Goal: Transaction & Acquisition: Download file/media

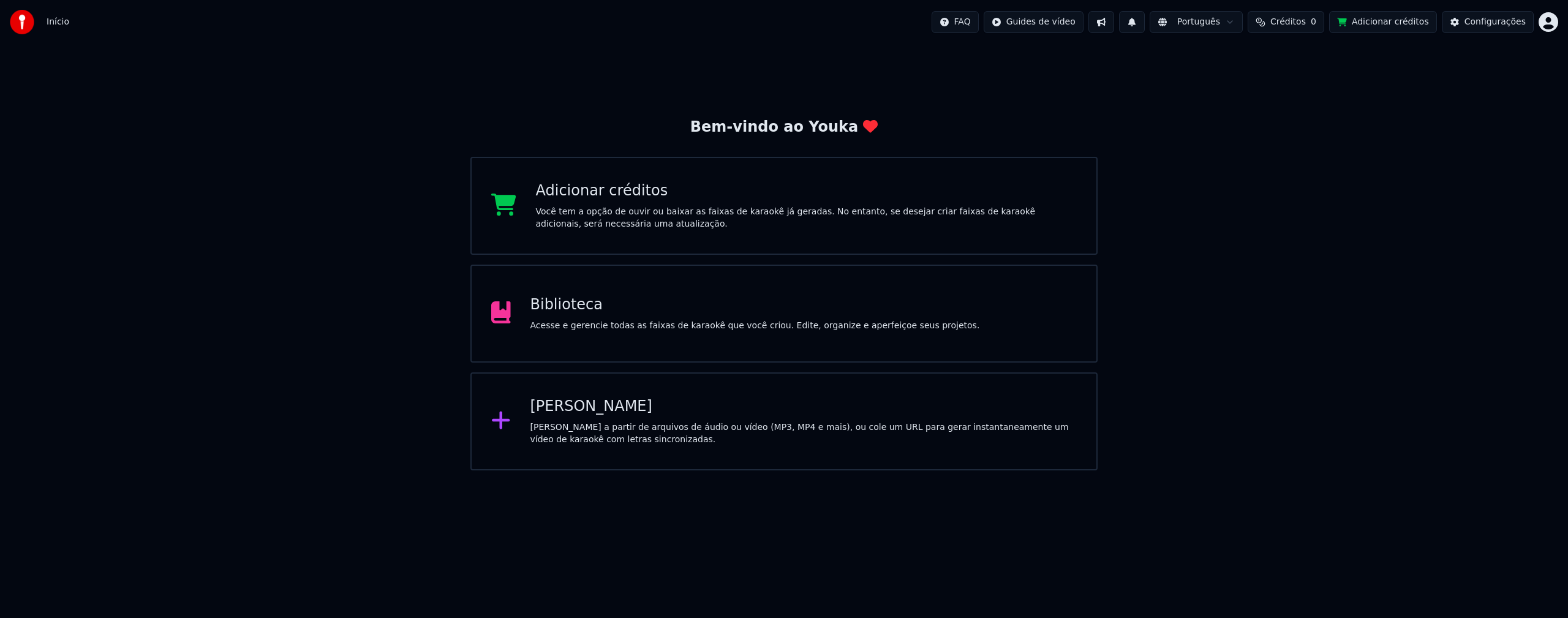
click at [682, 315] on div "Biblioteca Acesse e gerencie todas as faixas de karaokê que você criou. Edite, …" at bounding box center [755, 313] width 449 height 37
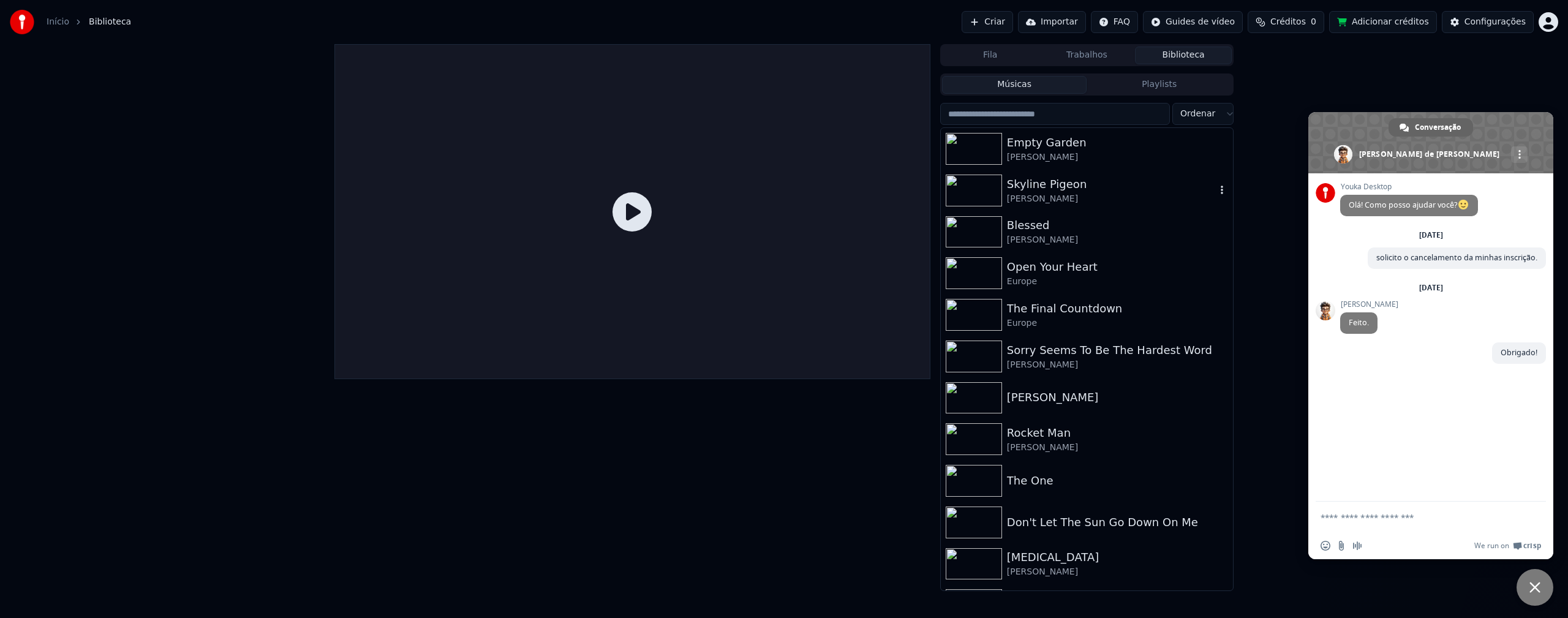
click at [1050, 189] on div "Skyline Pigeon" at bounding box center [1111, 185] width 209 height 17
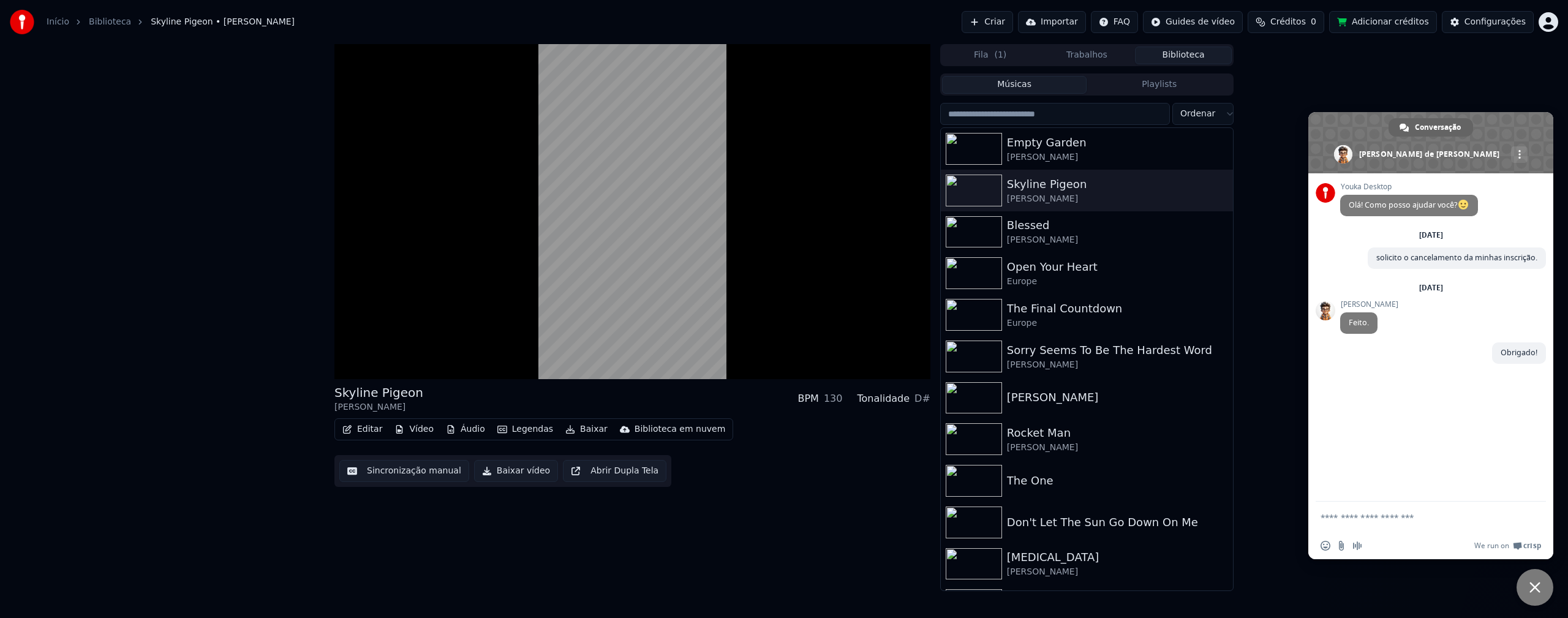
click at [1530, 585] on span "Bate-papo" at bounding box center [1535, 588] width 11 height 11
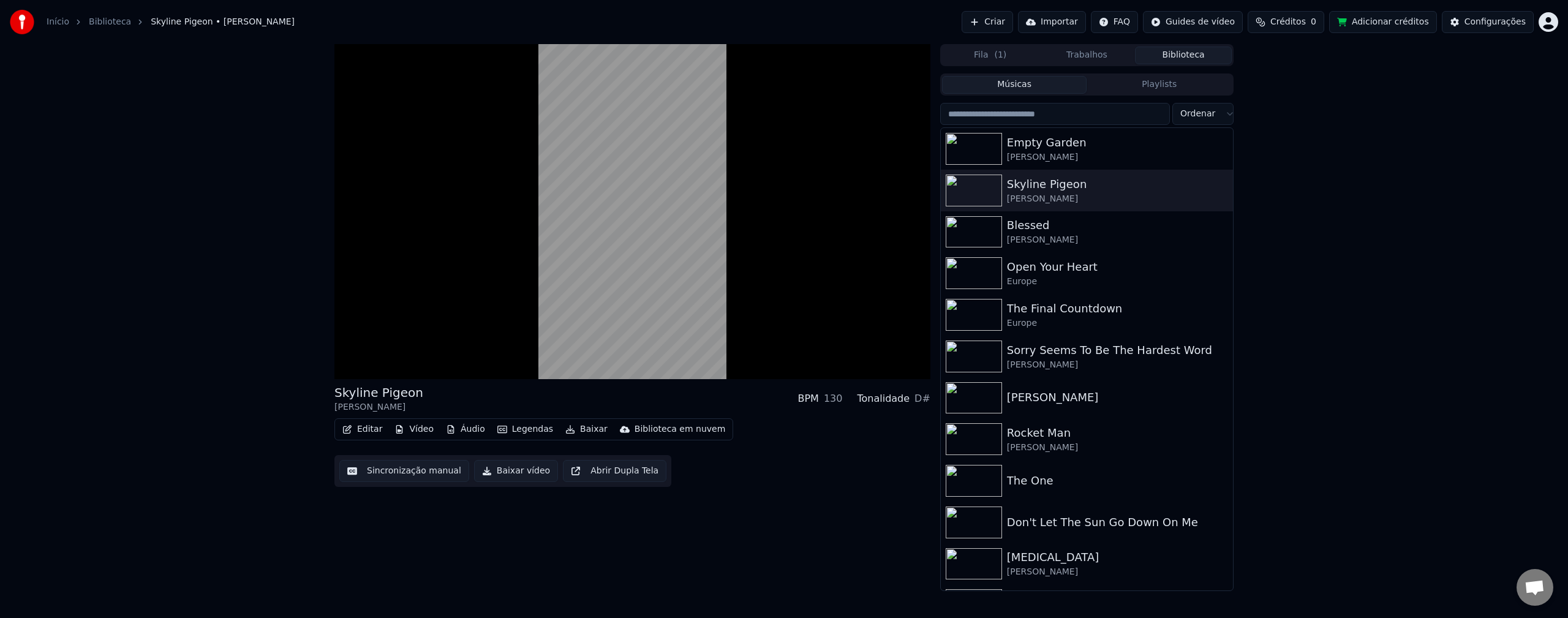
click at [584, 431] on button "Baixar" at bounding box center [586, 430] width 52 height 17
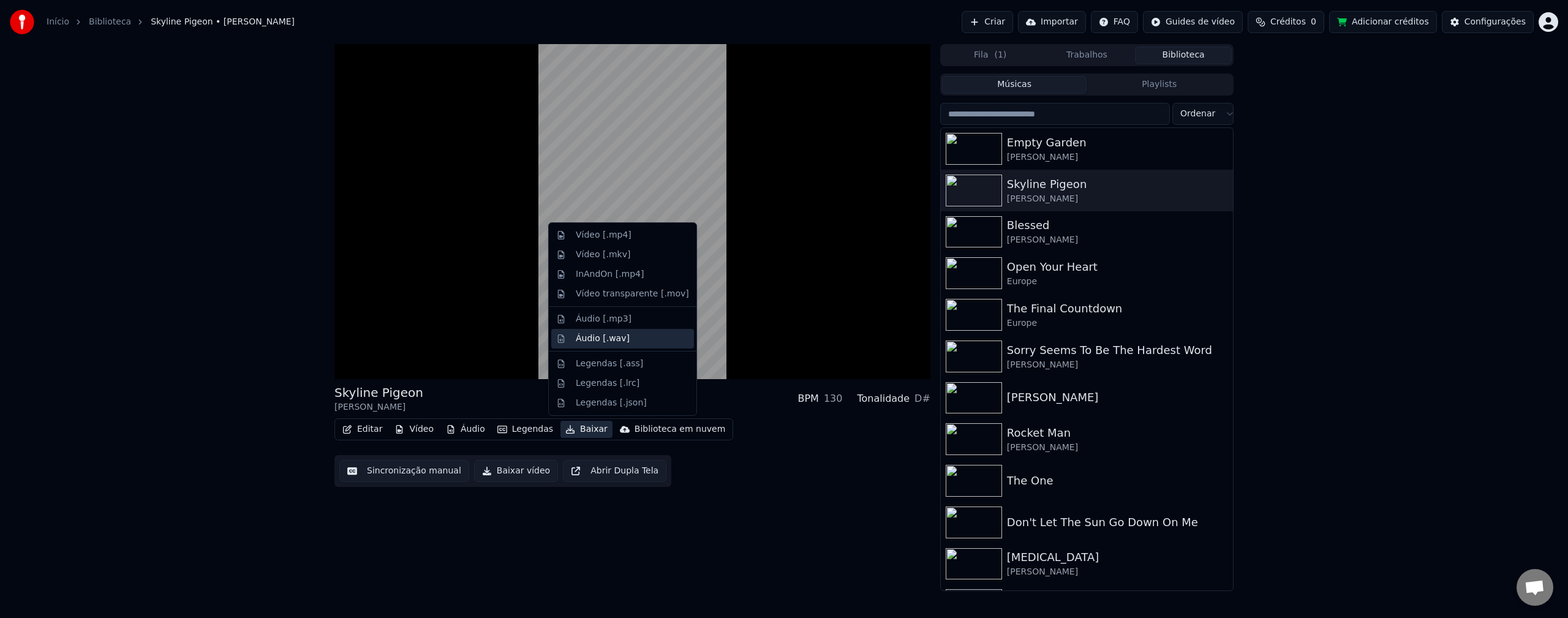
click at [607, 337] on div "Áudio [.wav]" at bounding box center [602, 339] width 54 height 12
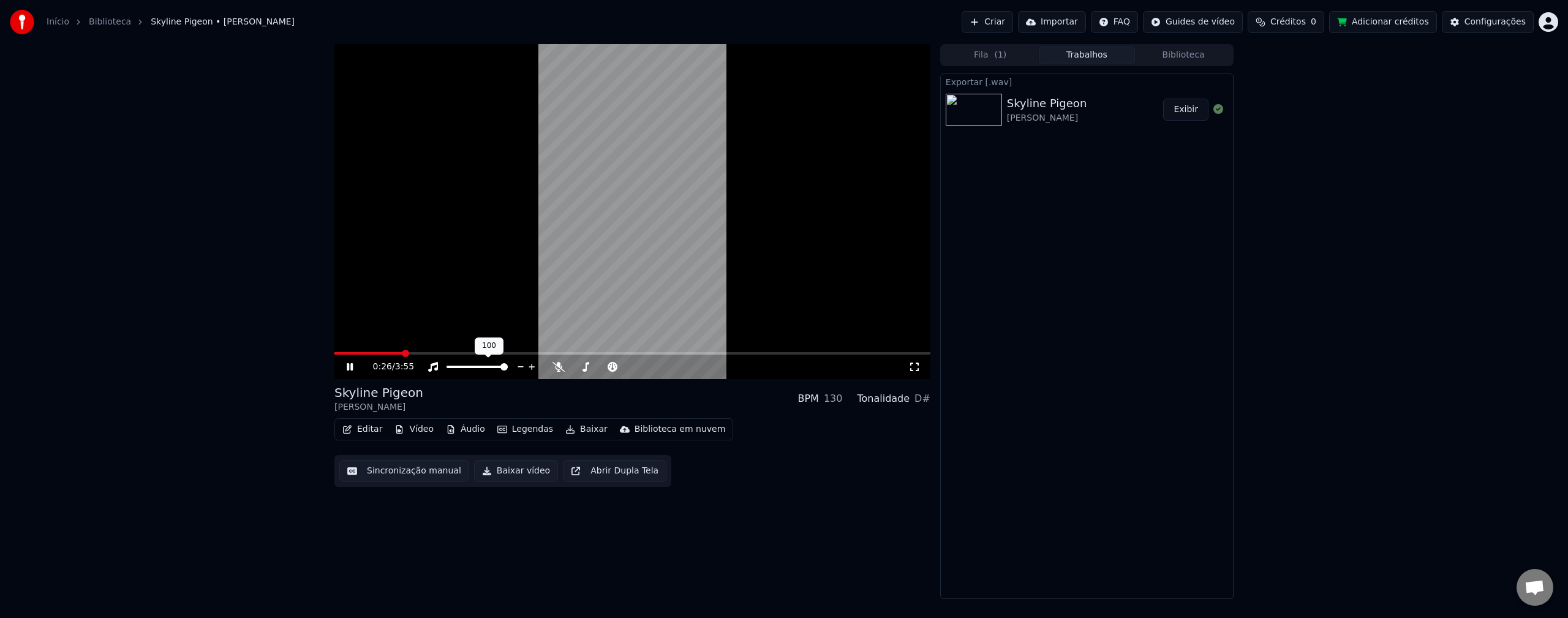
click at [508, 368] on span at bounding box center [504, 367] width 7 height 7
click at [558, 366] on icon at bounding box center [558, 367] width 12 height 10
click at [558, 366] on icon at bounding box center [558, 367] width 7 height 10
click at [558, 366] on icon at bounding box center [558, 367] width 12 height 10
click at [599, 367] on span at bounding box center [599, 367] width 7 height 7
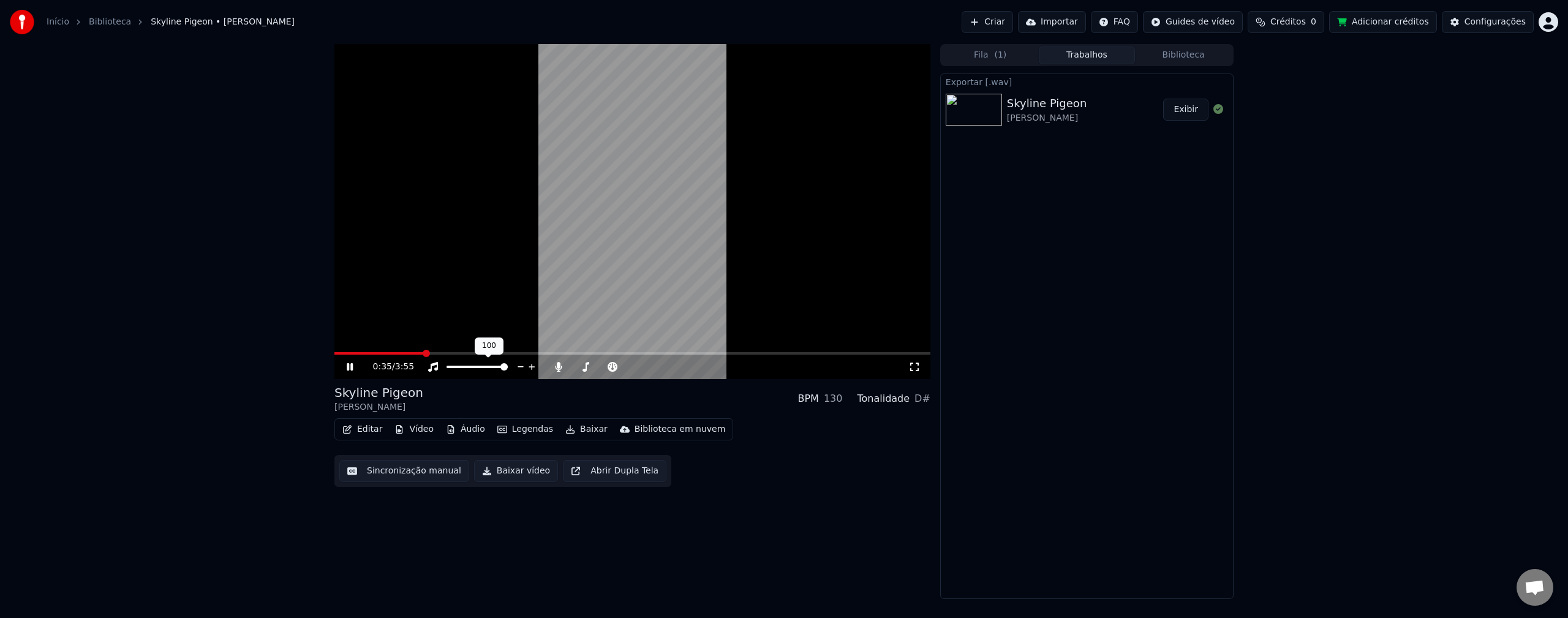
click at [521, 365] on icon at bounding box center [521, 367] width 12 height 12
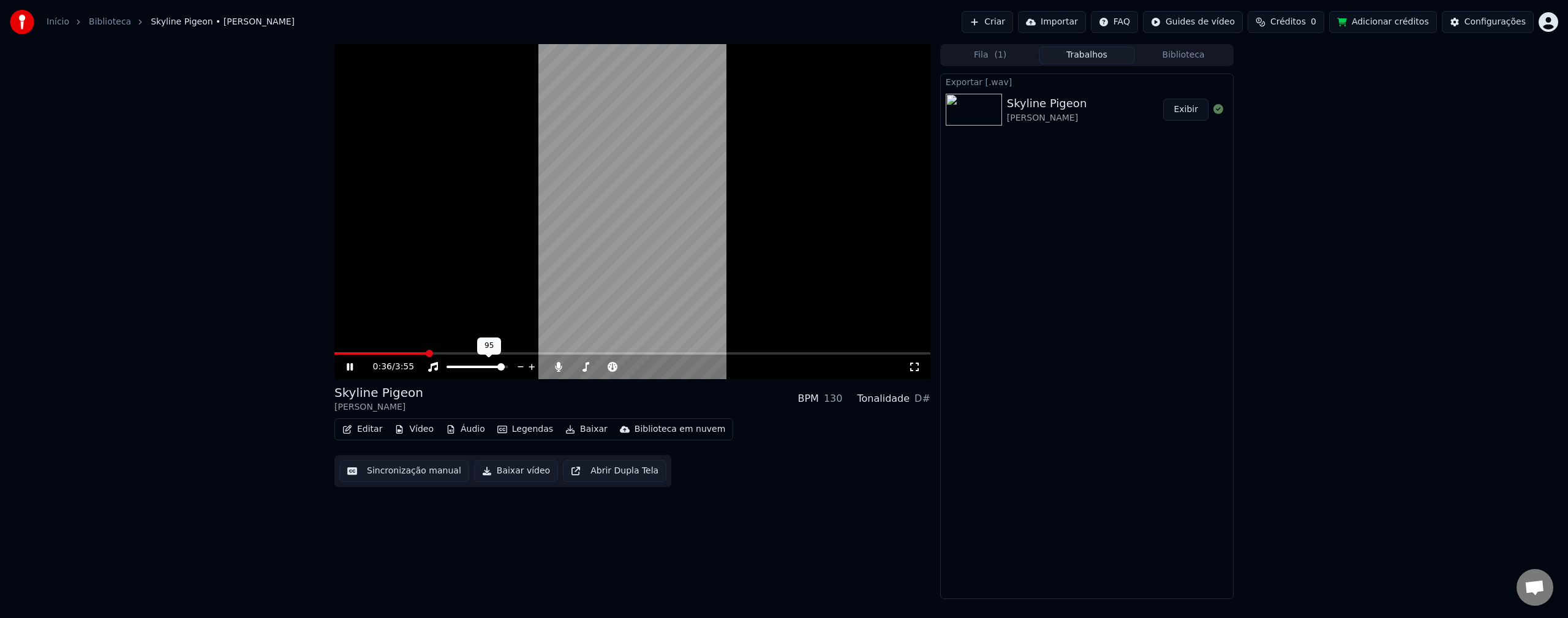
click at [521, 365] on icon at bounding box center [521, 367] width 12 height 12
click at [531, 364] on icon at bounding box center [532, 367] width 12 height 12
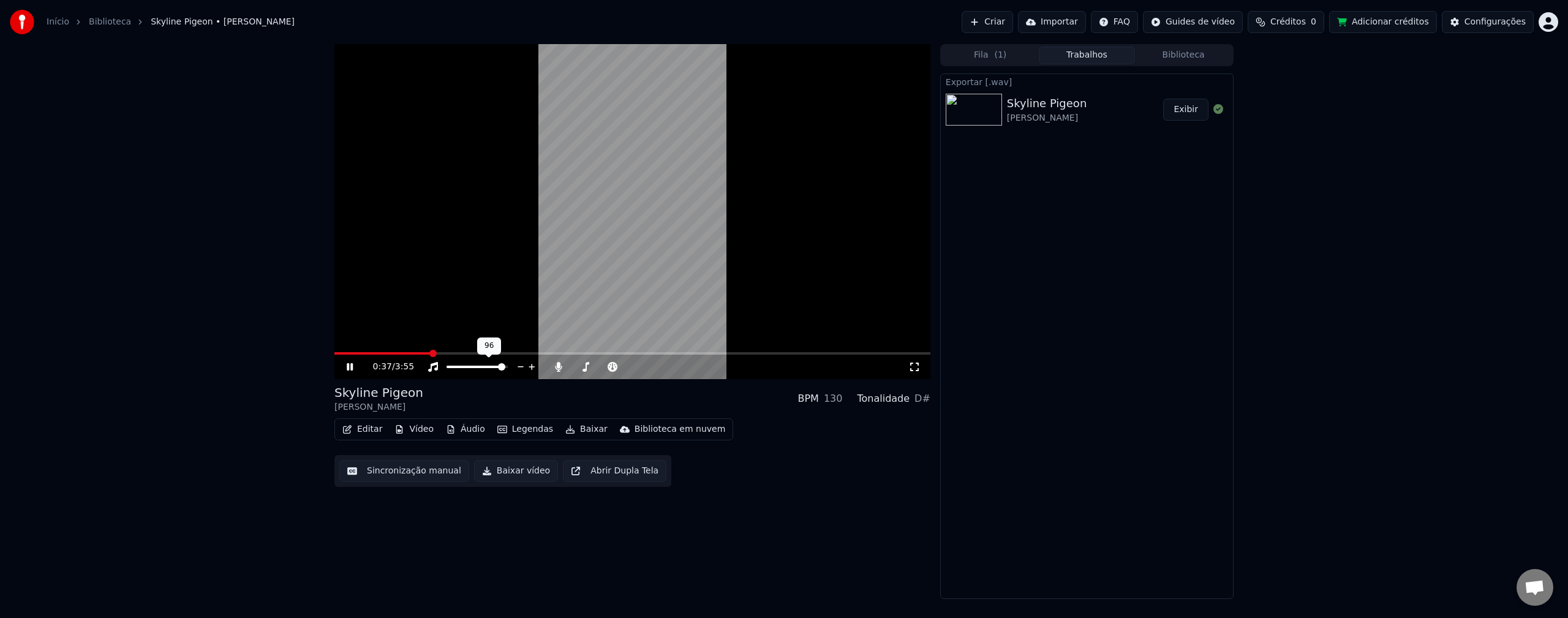
click at [531, 364] on icon at bounding box center [532, 367] width 12 height 12
click at [657, 366] on icon at bounding box center [657, 367] width 12 height 12
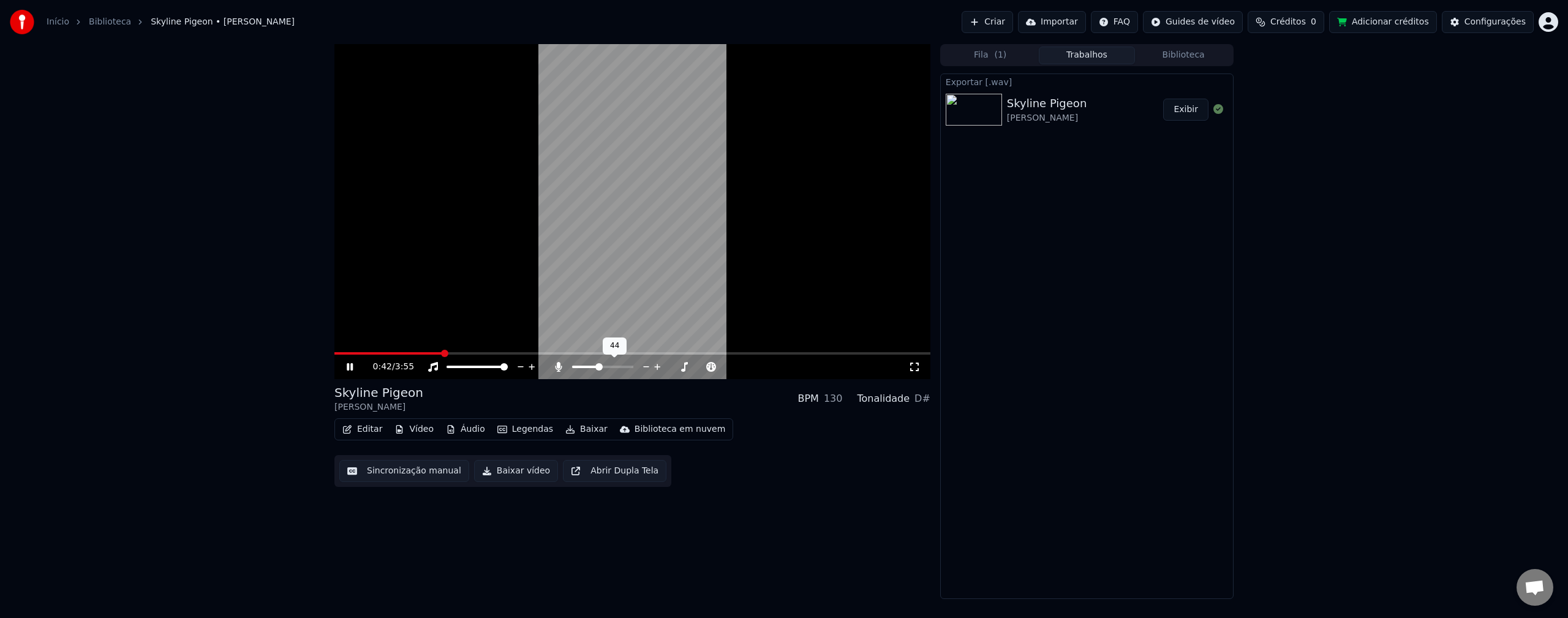
click at [657, 366] on icon at bounding box center [657, 367] width 12 height 12
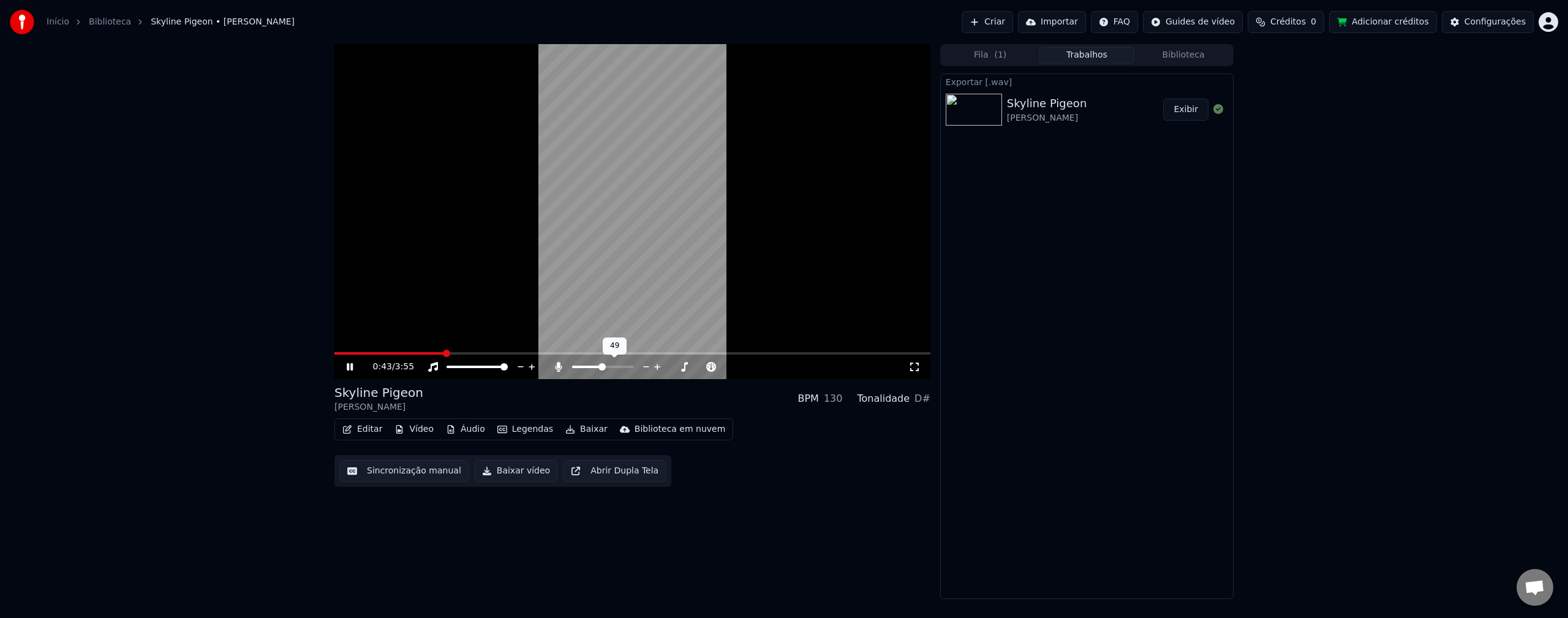
click at [657, 366] on icon at bounding box center [657, 367] width 12 height 12
click at [614, 367] on icon at bounding box center [612, 367] width 10 height 10
click at [612, 368] on icon at bounding box center [613, 367] width 12 height 10
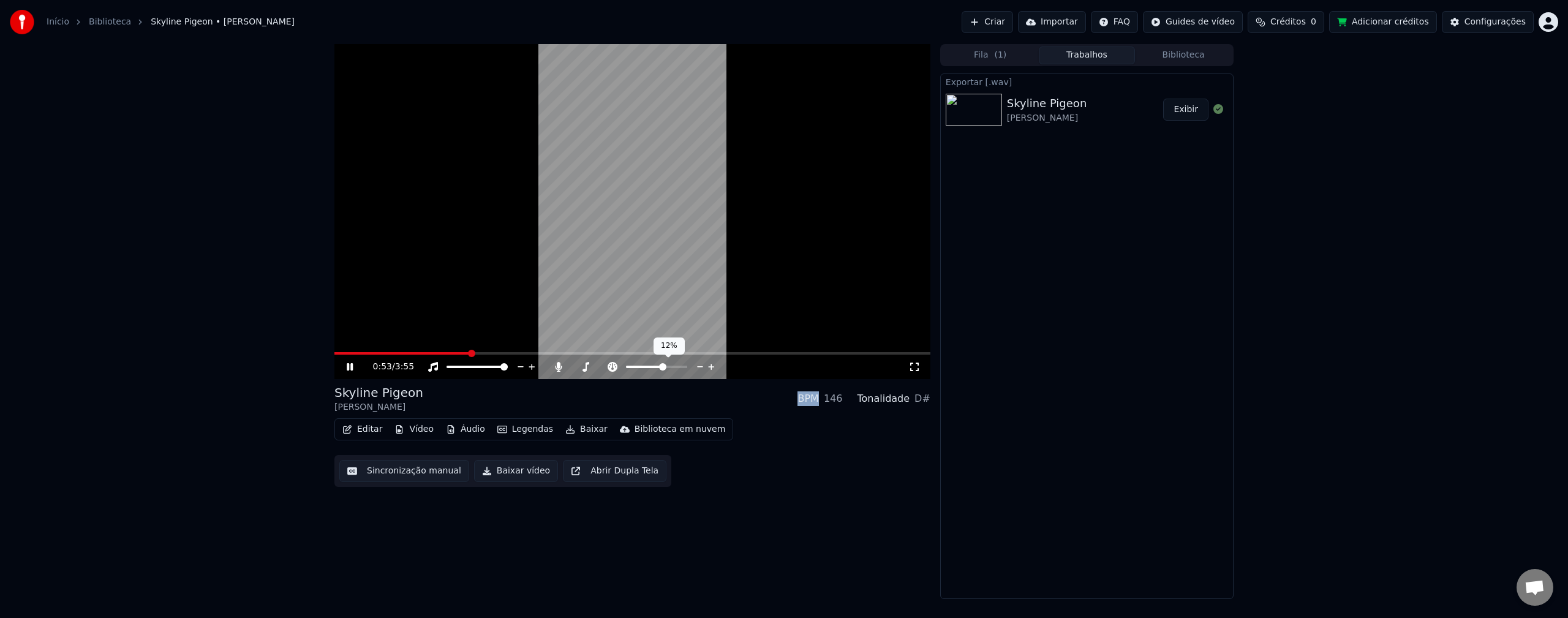
click at [665, 366] on span at bounding box center [663, 367] width 7 height 7
click at [651, 367] on span at bounding box center [652, 367] width 7 height 7
click at [648, 367] on span at bounding box center [652, 367] width 7 height 7
click at [639, 369] on span at bounding box center [641, 367] width 7 height 7
click at [649, 367] on span at bounding box center [649, 367] width 7 height 7
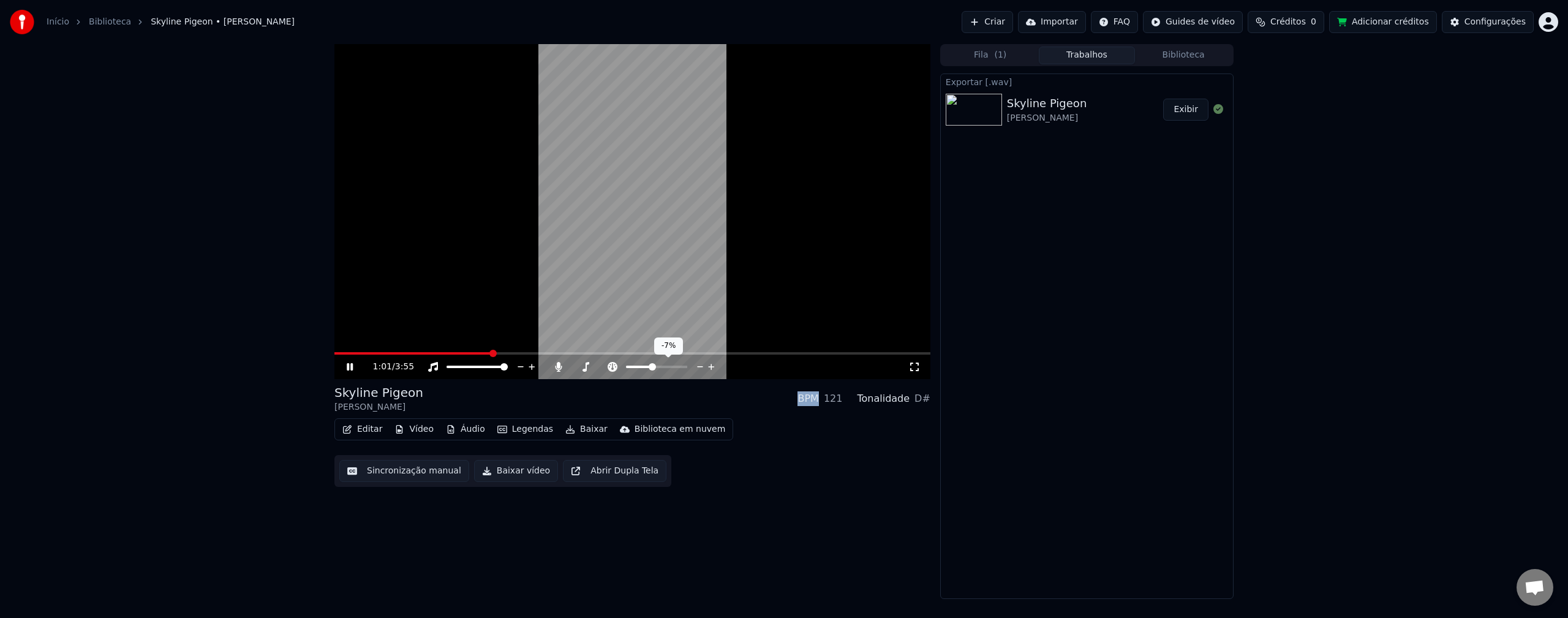
click at [652, 367] on span at bounding box center [652, 367] width 7 height 7
click at [652, 365] on span at bounding box center [652, 367] width 7 height 7
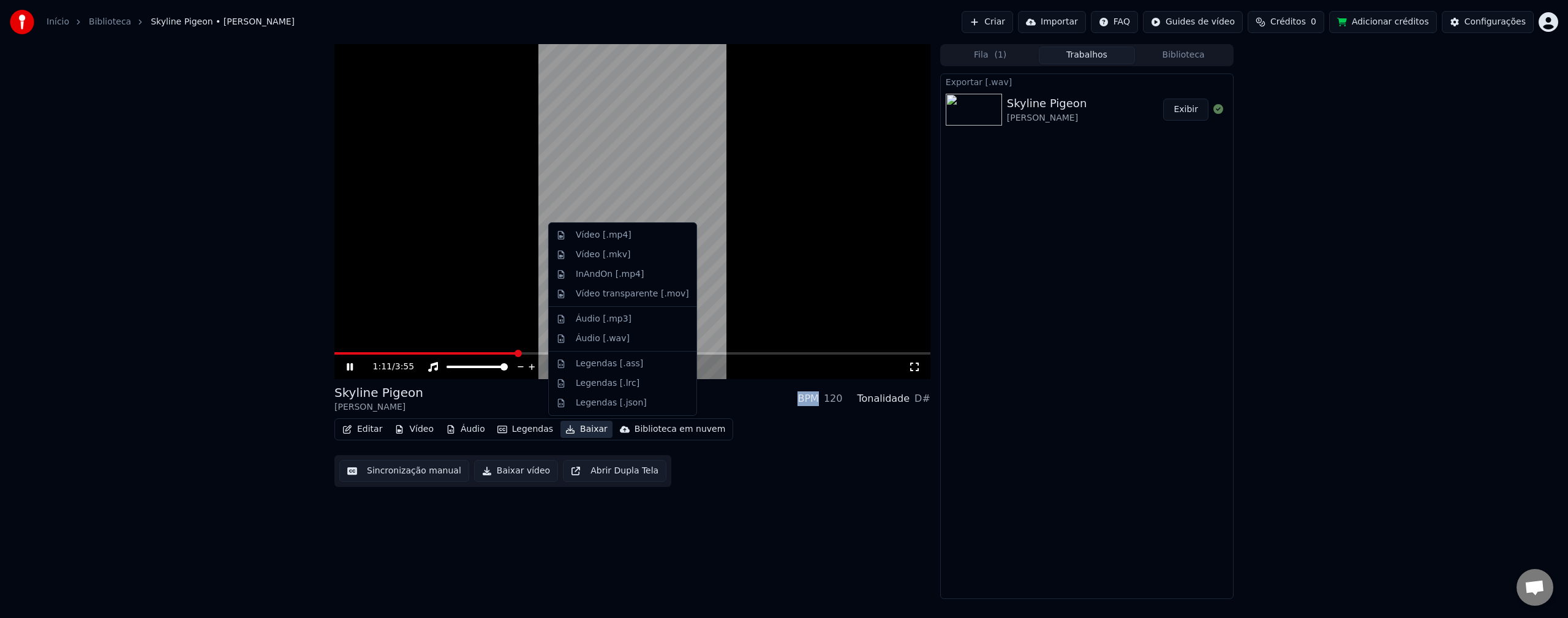
click at [580, 426] on button "Baixar" at bounding box center [586, 430] width 52 height 17
click at [615, 334] on div "Áudio [.wav]" at bounding box center [602, 339] width 54 height 12
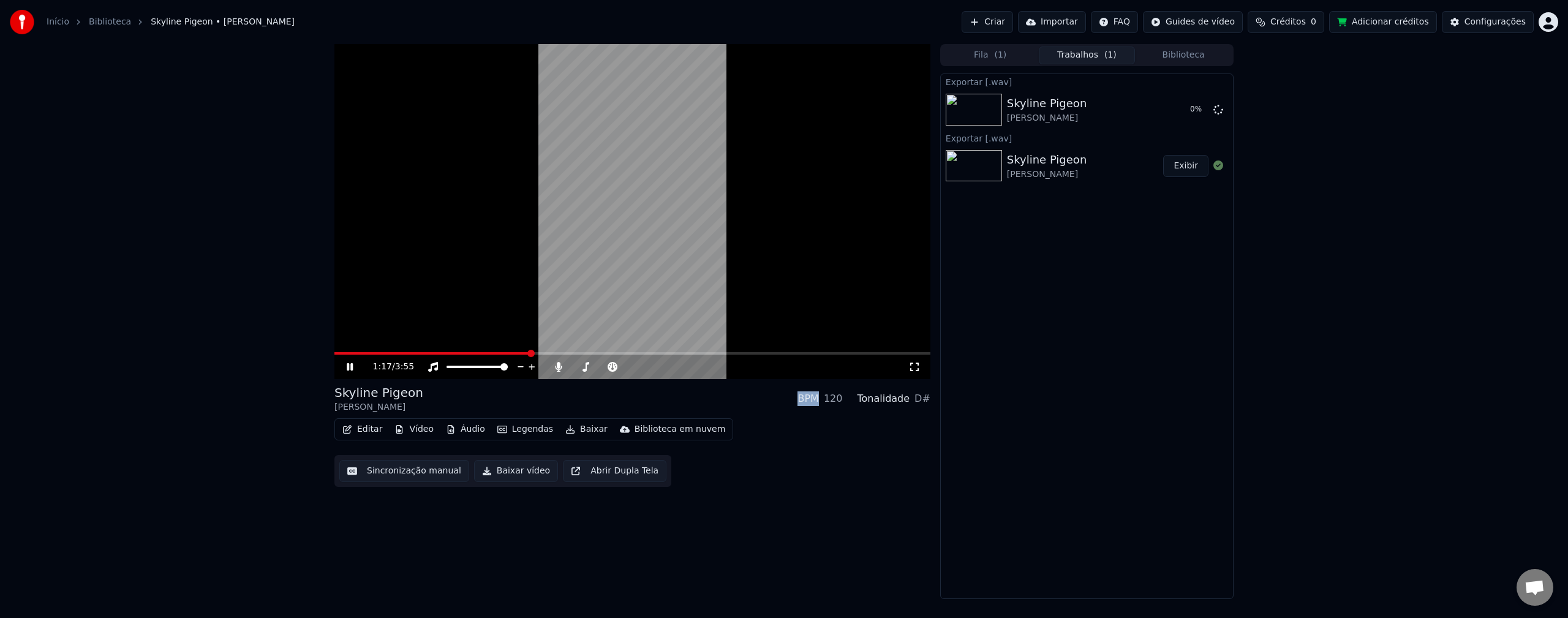
click at [1189, 168] on button "Exibir" at bounding box center [1185, 166] width 45 height 22
click at [1192, 168] on button "Exibir" at bounding box center [1185, 166] width 45 height 22
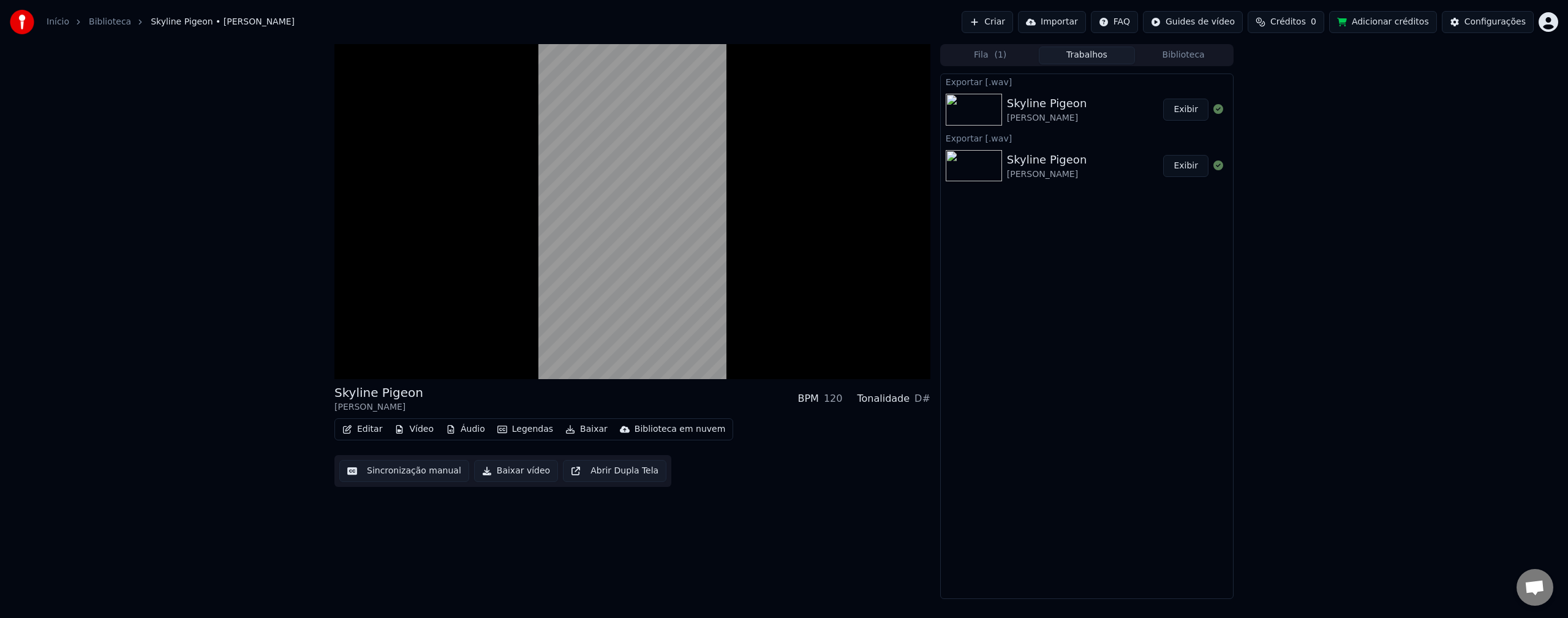
click at [269, 388] on div "Skyline Pigeon Elton John BPM 120 Tonalidade D# Editar Vídeo Áudio Legendas Bai…" at bounding box center [784, 321] width 1568 height 555
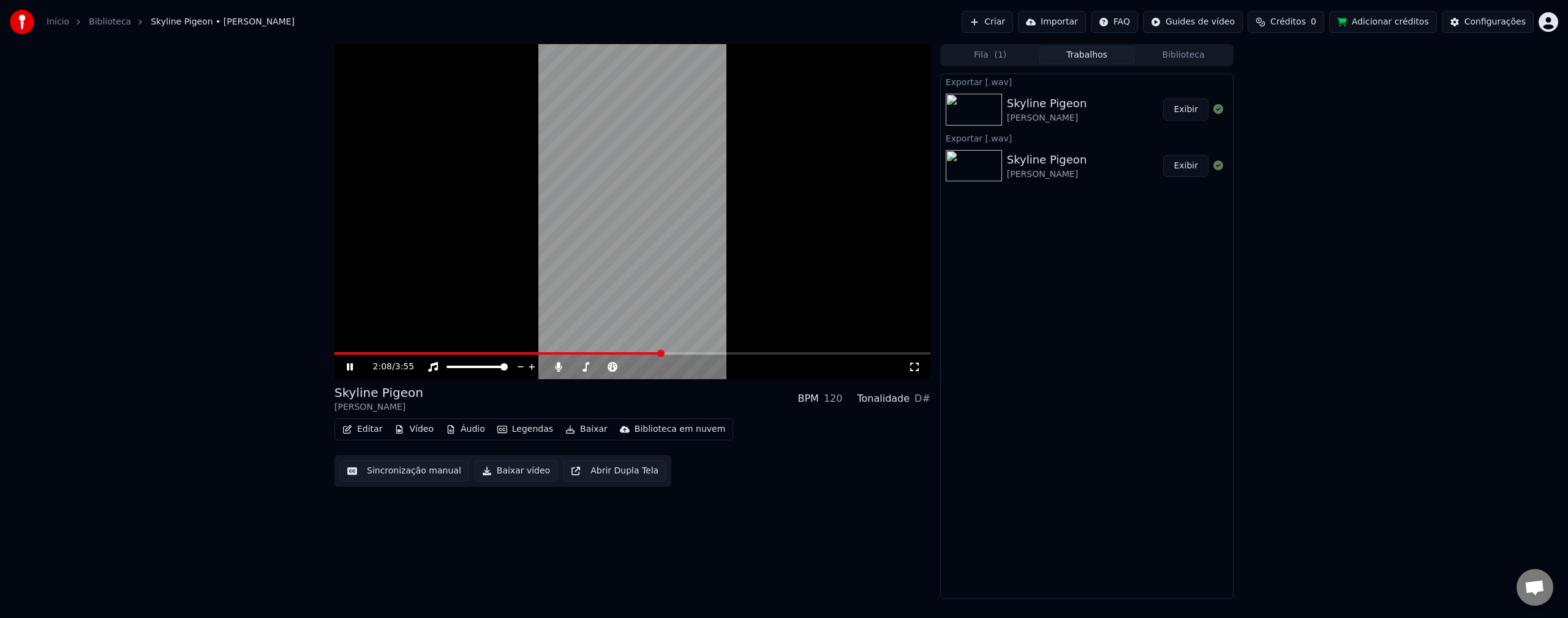
click at [1228, 25] on html "Início Biblioteca Skyline Pigeon • Elton John Criar Importar FAQ Guides de víde…" at bounding box center [784, 309] width 1568 height 618
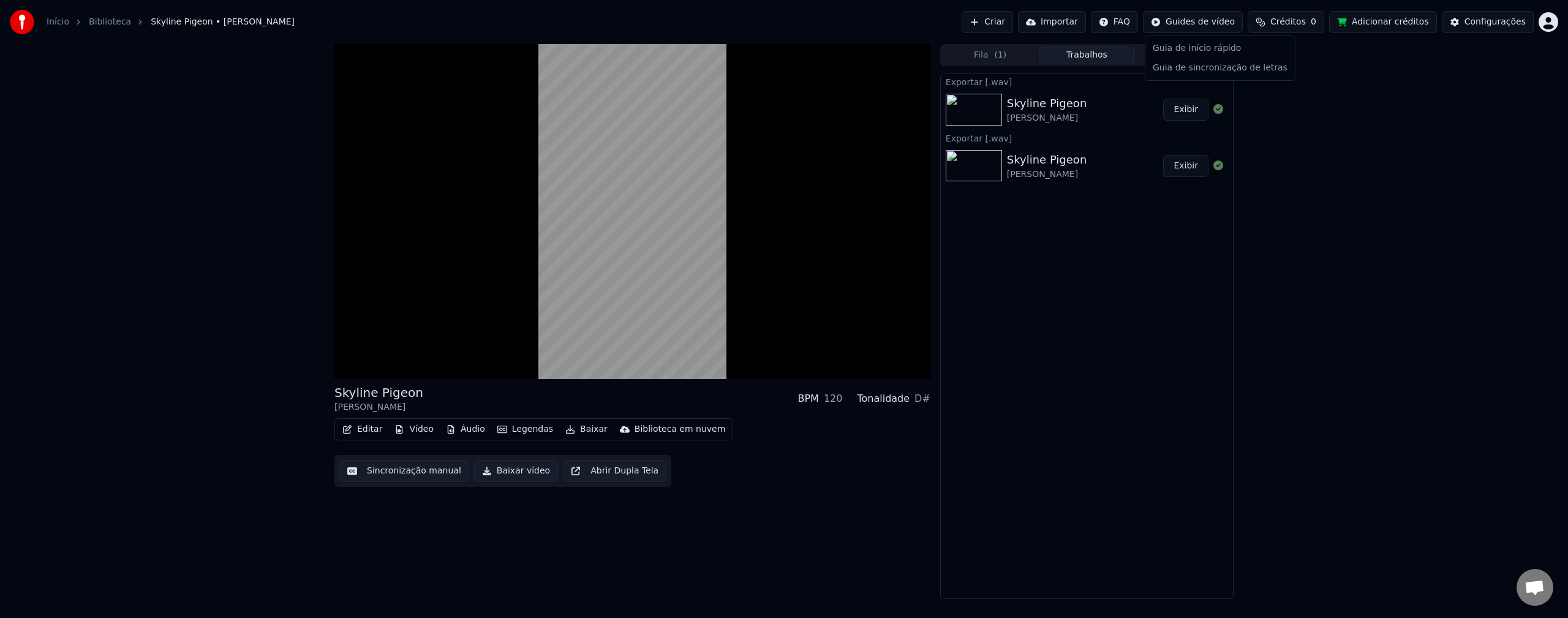
click at [1302, 28] on html "Início Biblioteca Skyline Pigeon • Elton John Criar Importar FAQ Guides de víde…" at bounding box center [784, 309] width 1568 height 618
click at [1306, 22] on span "Créditos" at bounding box center [1288, 22] width 35 height 12
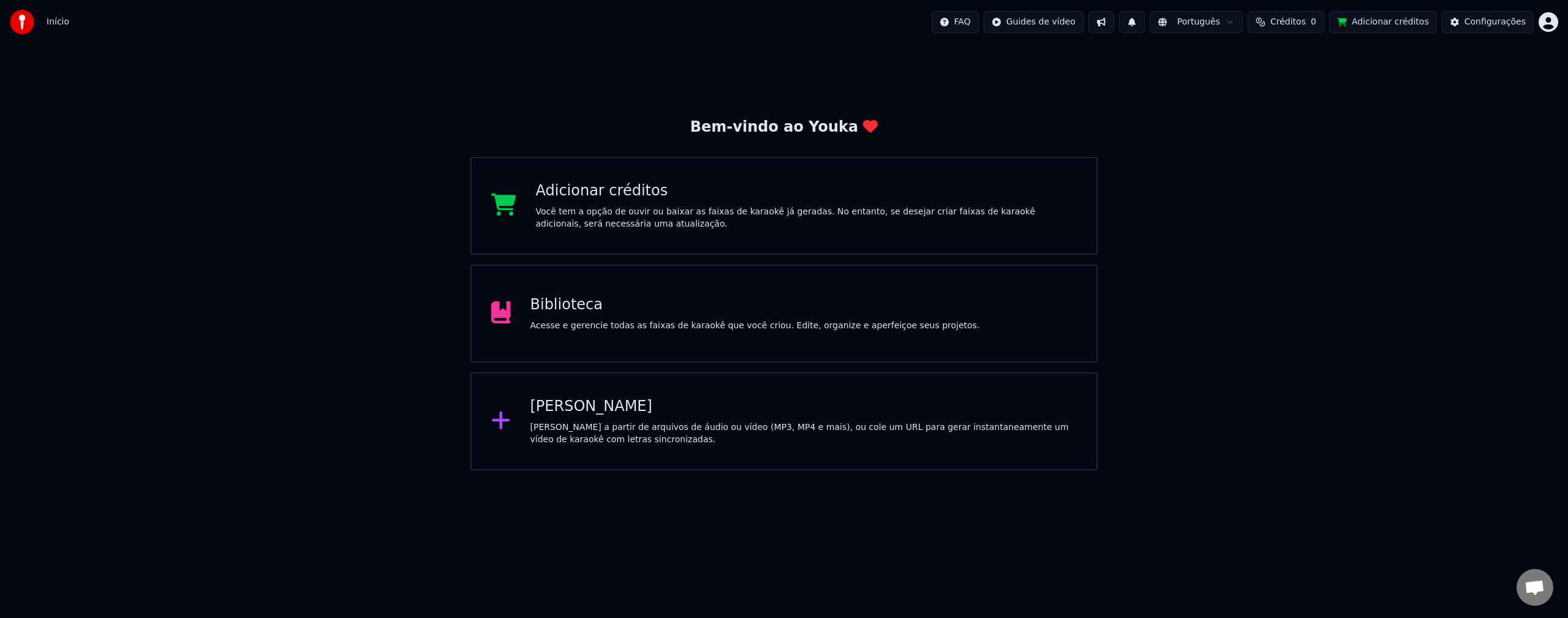
click at [738, 311] on div "Biblioteca" at bounding box center [755, 305] width 449 height 20
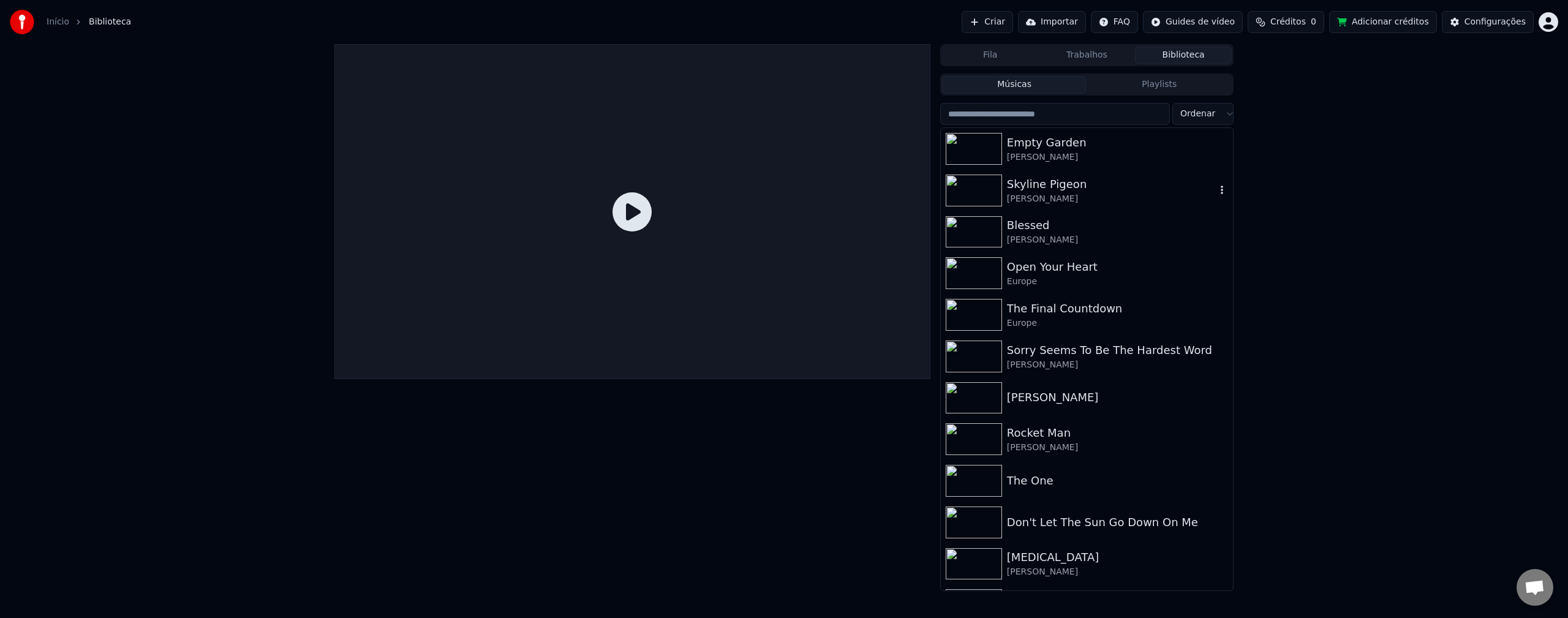
click at [1055, 193] on div "[PERSON_NAME]" at bounding box center [1111, 199] width 209 height 12
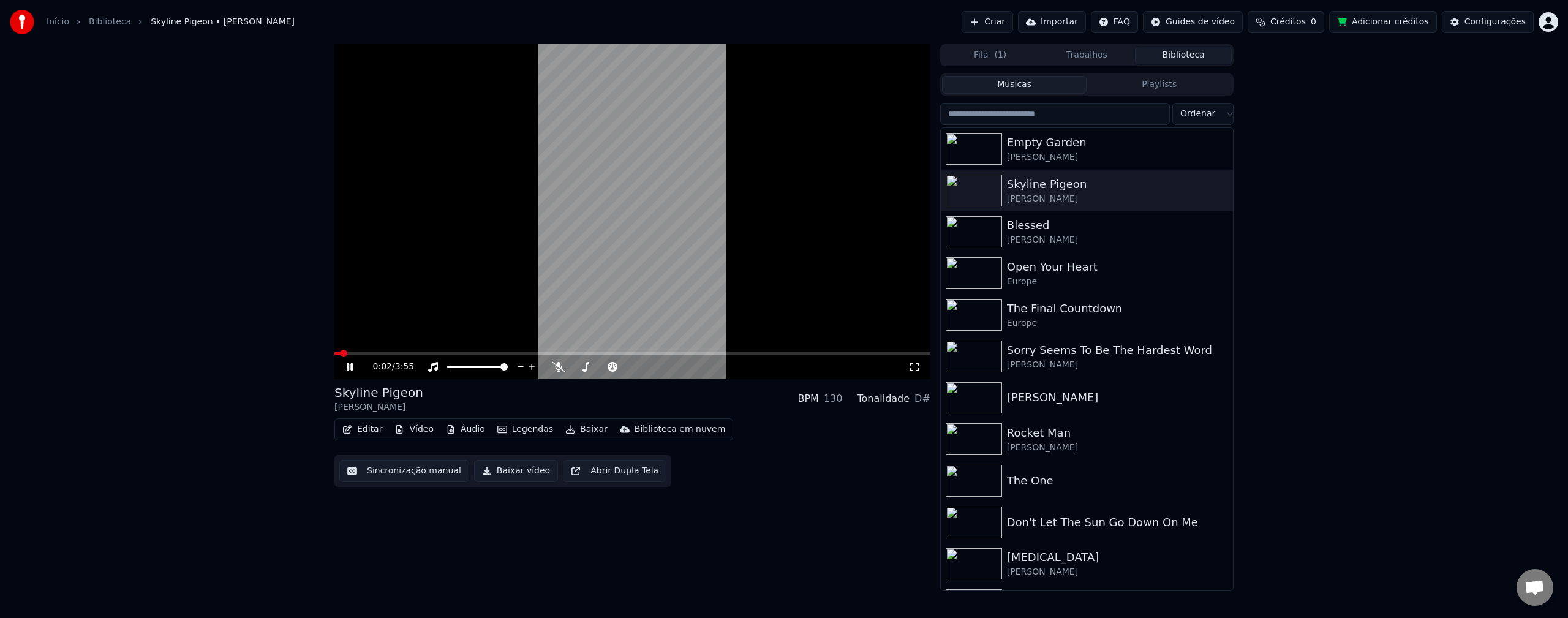
click at [583, 428] on button "Baixar" at bounding box center [586, 430] width 52 height 17
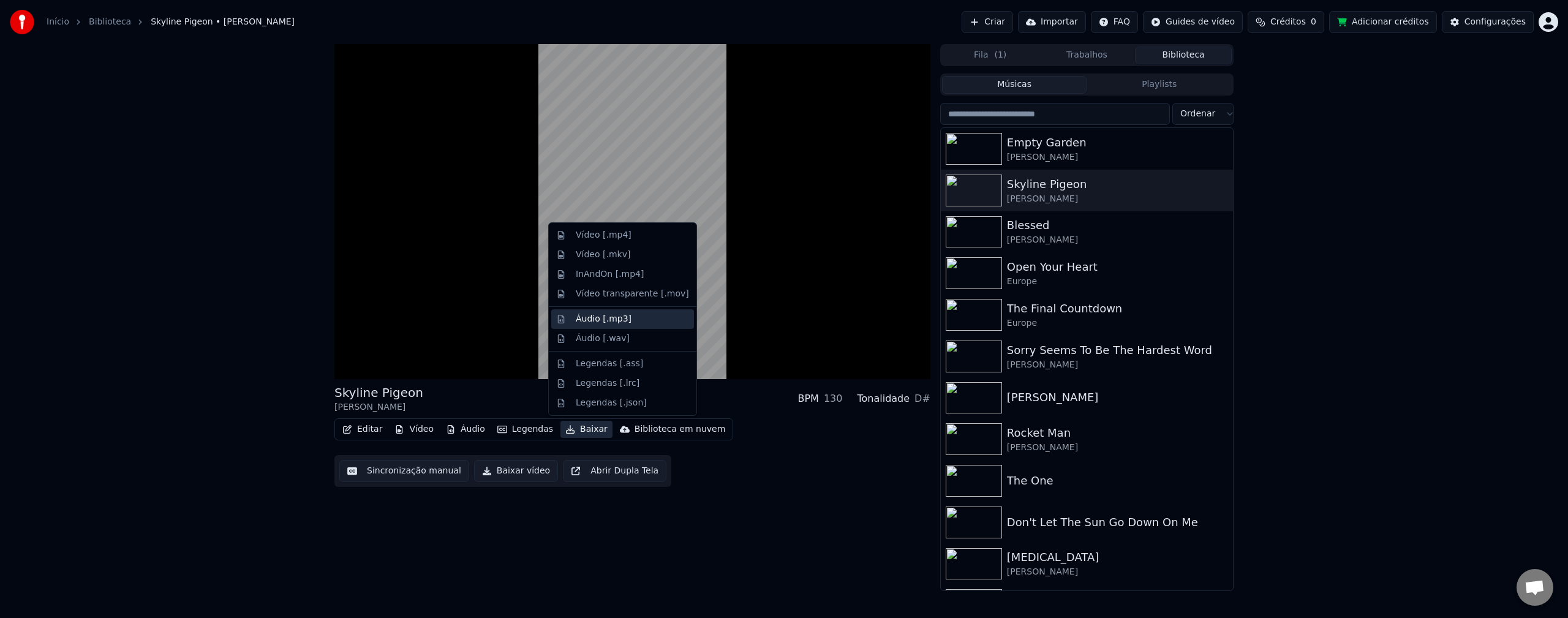
click at [616, 323] on div "Áudio [.mp3]" at bounding box center [604, 320] width 56 height 12
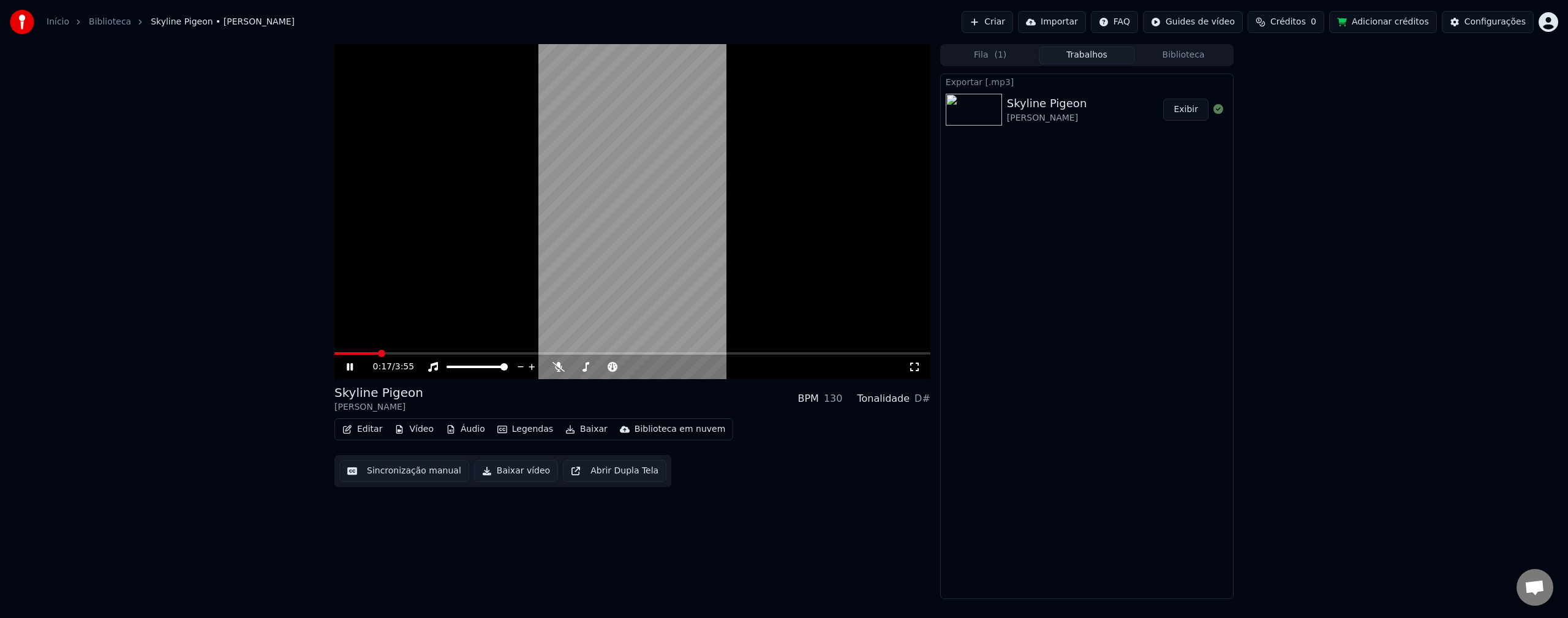
click at [563, 369] on icon at bounding box center [558, 367] width 12 height 10
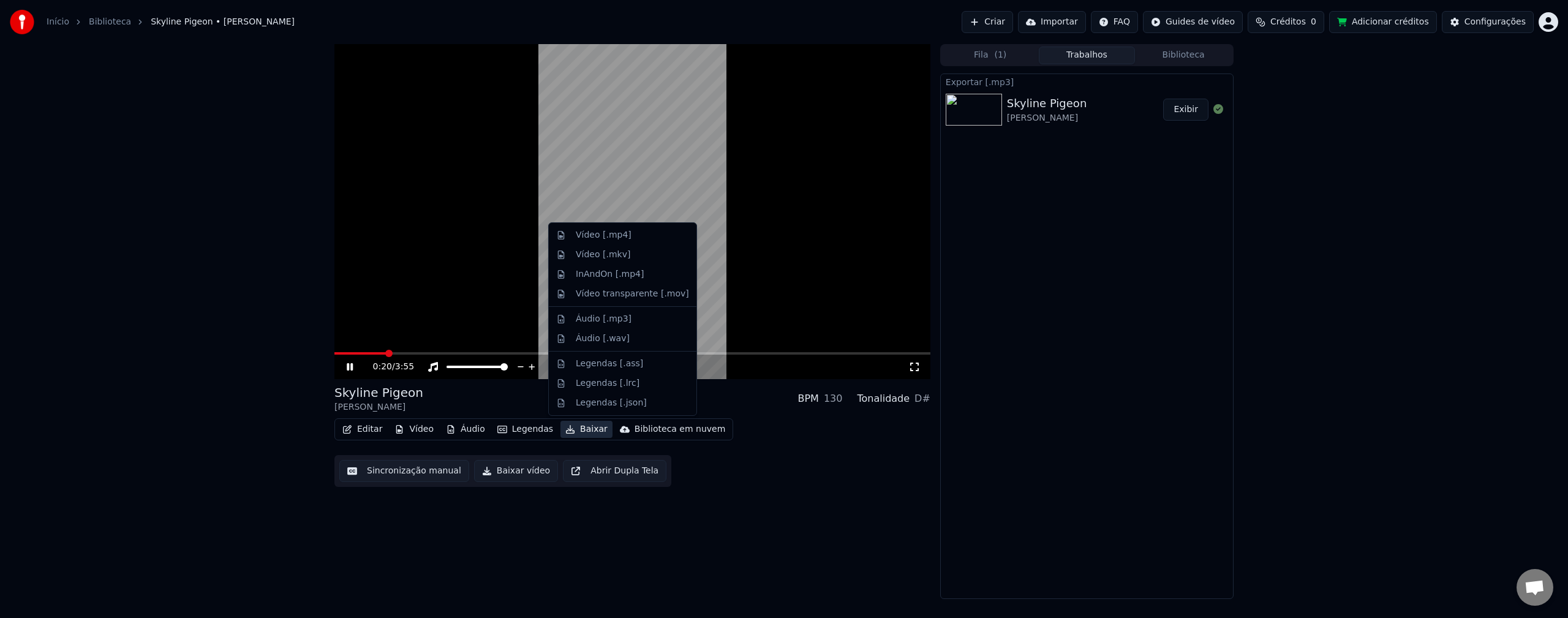
click at [579, 432] on button "Baixar" at bounding box center [586, 430] width 52 height 17
click at [610, 340] on div "Áudio [.wav]" at bounding box center [602, 339] width 54 height 12
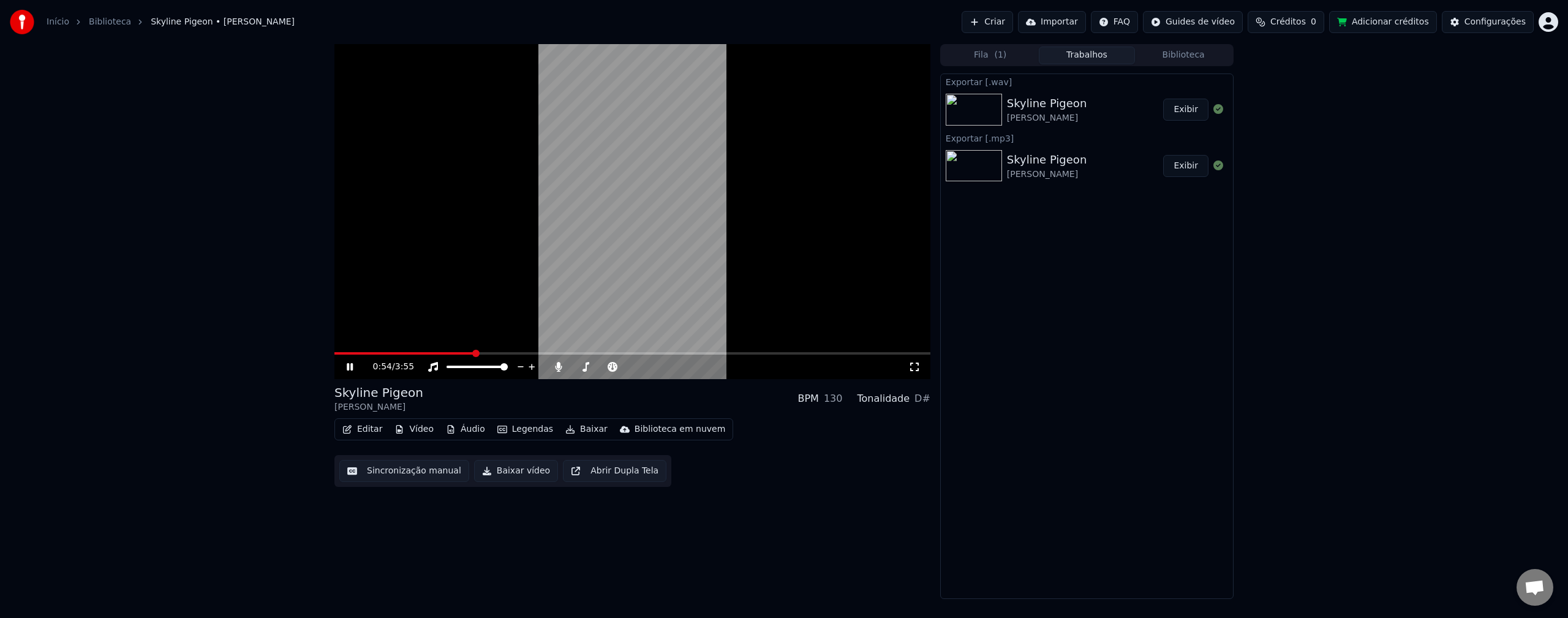
click at [1186, 109] on button "Exibir" at bounding box center [1185, 110] width 45 height 22
